Goal: Information Seeking & Learning: Learn about a topic

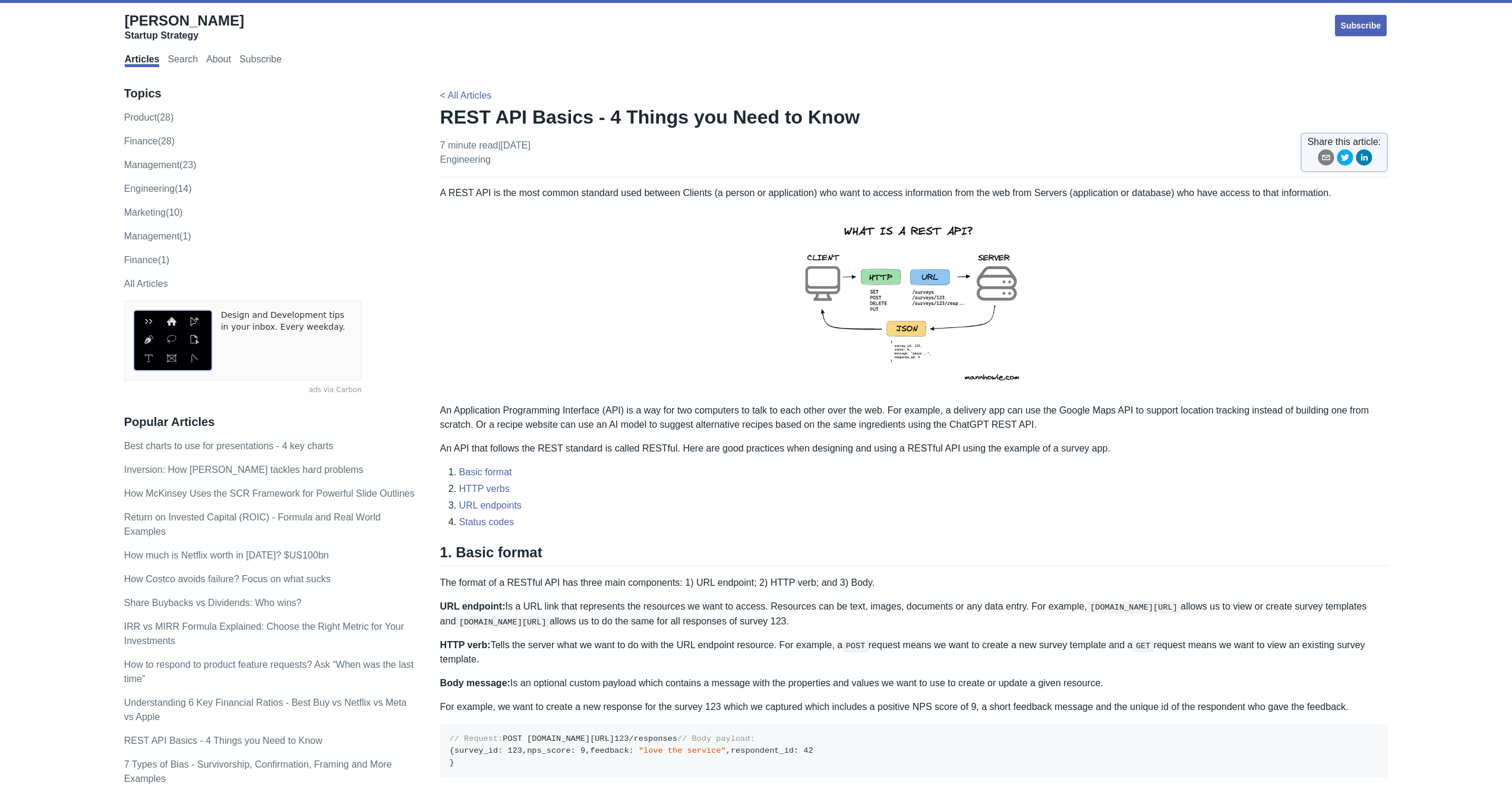
click at [934, 308] on img at bounding box center [914, 302] width 260 height 184
click at [904, 304] on img at bounding box center [914, 302] width 260 height 184
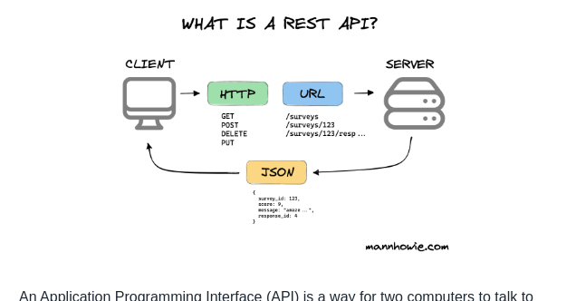
scroll to position [401, 0]
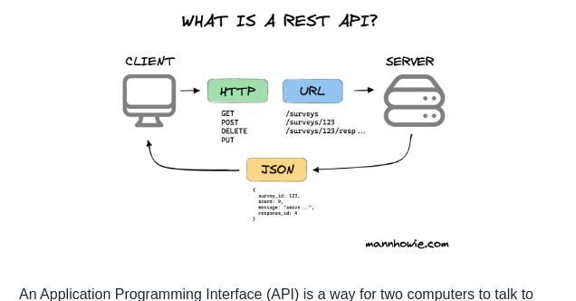
click at [231, 112] on img at bounding box center [288, 128] width 396 height 281
click at [228, 111] on img at bounding box center [288, 128] width 396 height 281
click at [231, 119] on img at bounding box center [288, 128] width 396 height 281
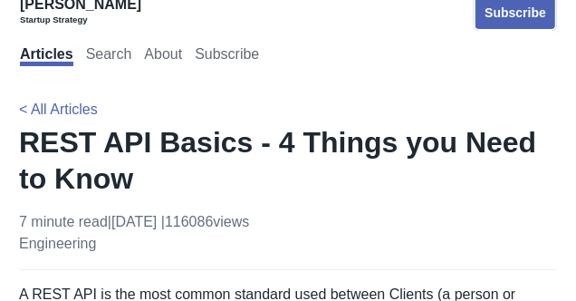
scroll to position [6, 0]
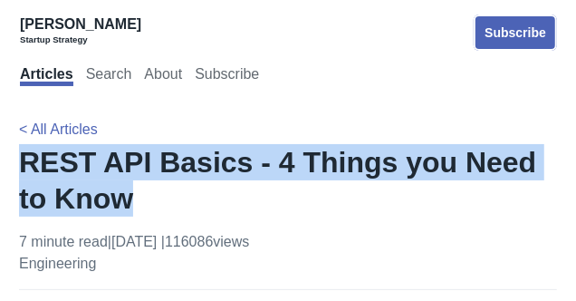
drag, startPoint x: 102, startPoint y: 198, endPoint x: 25, endPoint y: 166, distance: 83.6
click at [25, 166] on h1 "REST API Basics - 4 Things you Need to Know" at bounding box center [288, 180] width 538 height 72
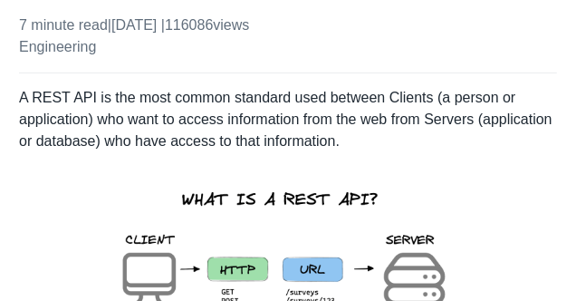
scroll to position [82, 0]
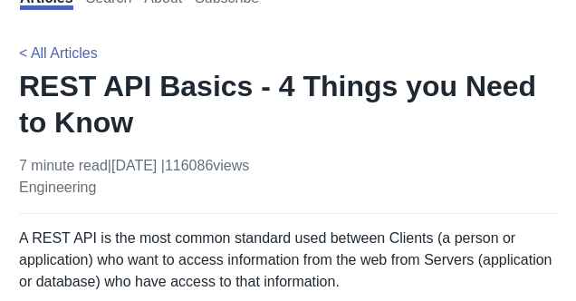
click at [97, 124] on h1 "REST API Basics - 4 Things you Need to Know" at bounding box center [288, 104] width 538 height 72
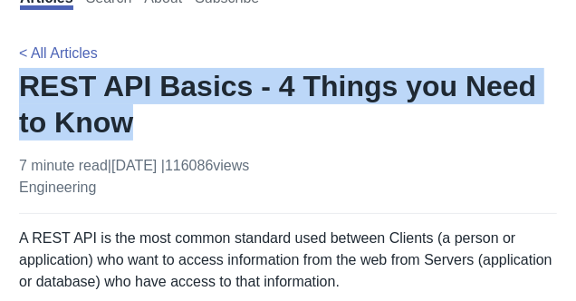
drag, startPoint x: 94, startPoint y: 124, endPoint x: 5, endPoint y: 73, distance: 102.2
